Goal: Navigation & Orientation: Find specific page/section

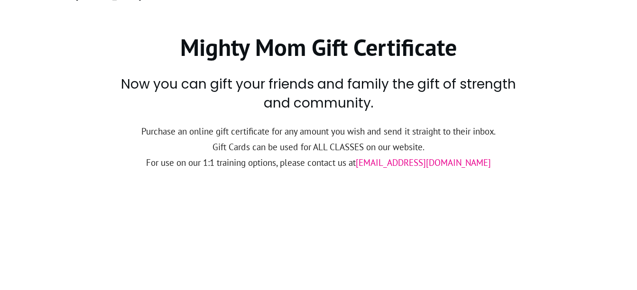
scroll to position [77, 0]
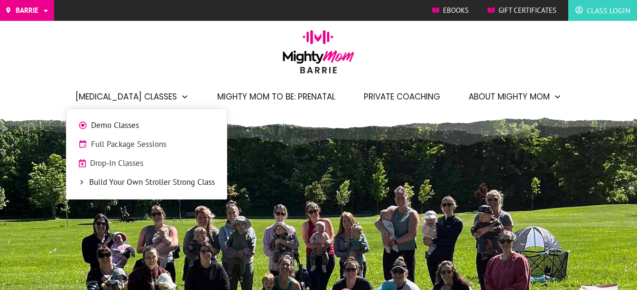
click at [129, 164] on span "Drop-In Classes" at bounding box center [152, 163] width 125 height 12
